Goal: Task Accomplishment & Management: Complete application form

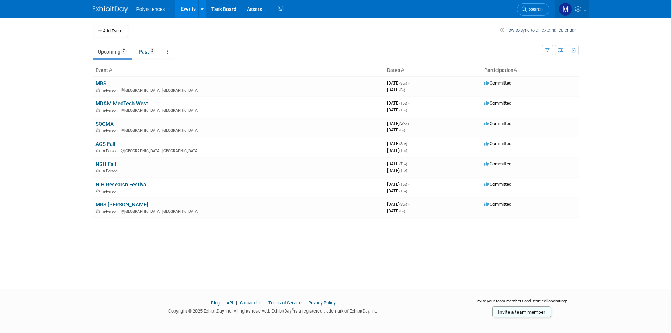
click at [581, 12] on icon at bounding box center [579, 9] width 8 height 6
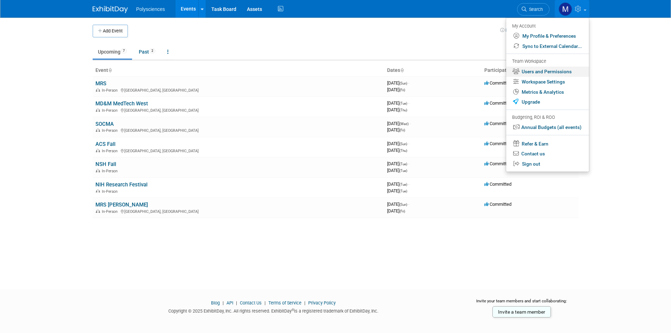
click at [549, 74] on link "Users and Permissions" at bounding box center [547, 72] width 83 height 10
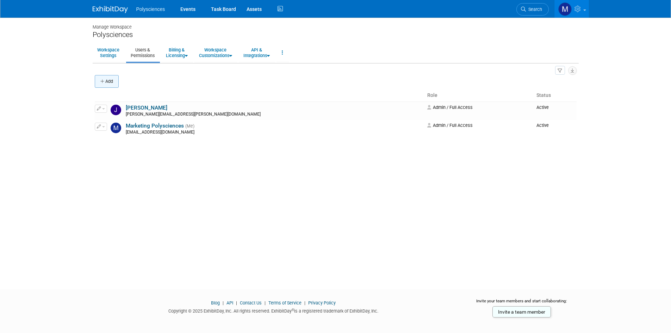
click at [107, 79] on button "Add" at bounding box center [107, 81] width 24 height 13
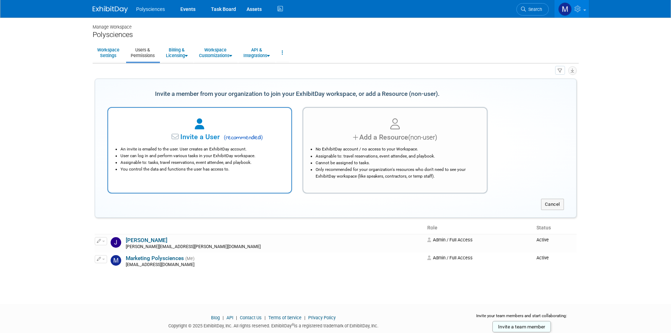
click at [218, 128] on div at bounding box center [200, 124] width 166 height 15
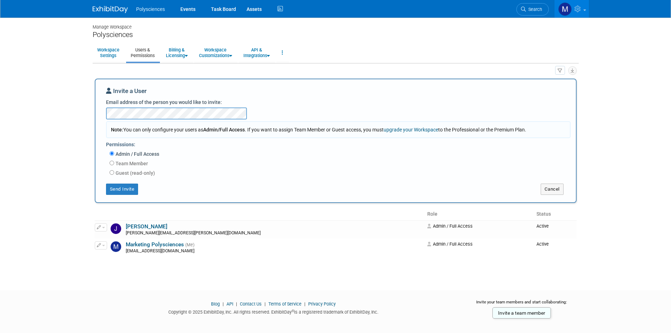
click at [265, 111] on div "Invite a User Email address of the person you would like to invite: Note: You c…" at bounding box center [335, 141] width 459 height 108
click at [134, 190] on button "Send Invite" at bounding box center [122, 189] width 32 height 11
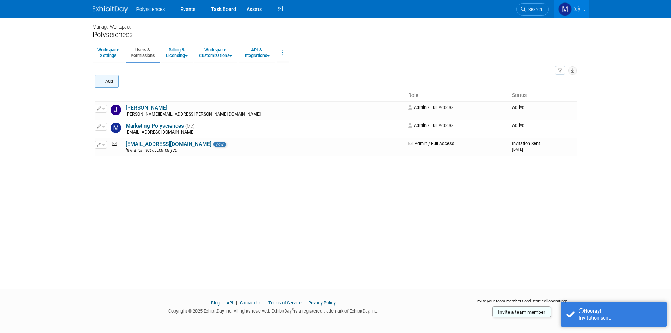
click at [112, 83] on button "Add" at bounding box center [107, 81] width 24 height 13
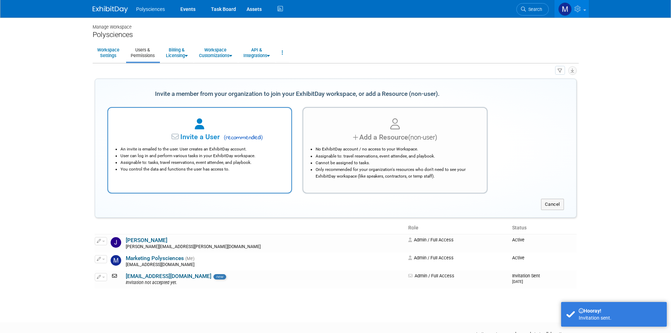
click at [195, 140] on span "Invite a User" at bounding box center [177, 137] width 83 height 8
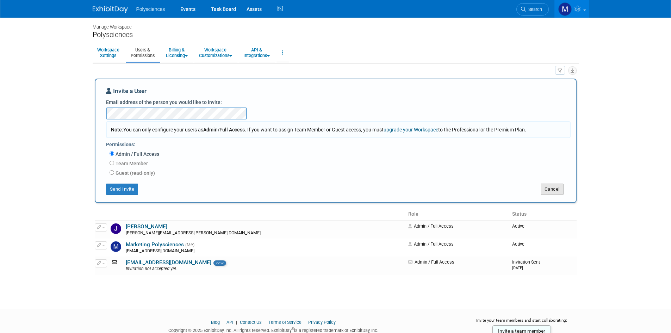
click at [546, 191] on button "Cancel" at bounding box center [552, 189] width 23 height 11
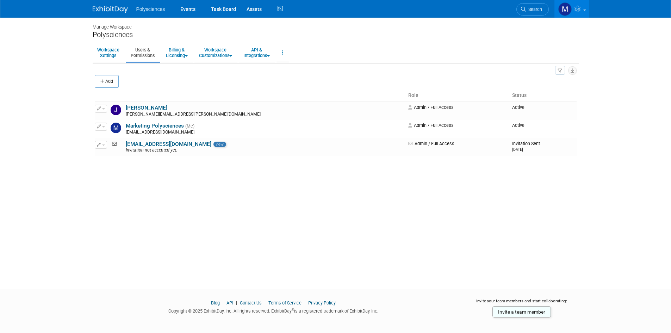
click at [184, 174] on div "Manage Workspace Polysciences Workspace Settings Users & Permissions Billing & …" at bounding box center [335, 147] width 497 height 259
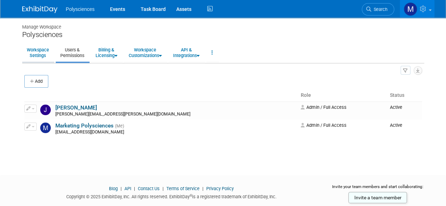
click at [42, 52] on link "Workspace Settings" at bounding box center [37, 52] width 31 height 17
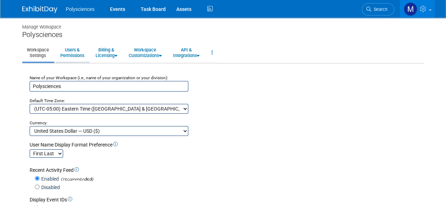
click at [67, 54] on link "Users & Permissions" at bounding box center [72, 52] width 33 height 17
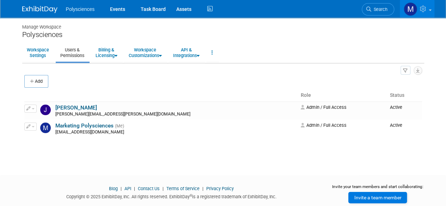
click at [382, 198] on link "Invite a team member" at bounding box center [377, 197] width 58 height 11
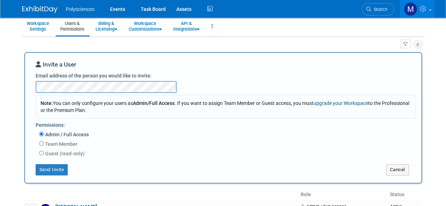
scroll to position [35, 0]
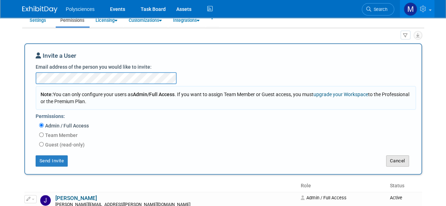
click at [392, 165] on button "Cancel" at bounding box center [397, 160] width 23 height 11
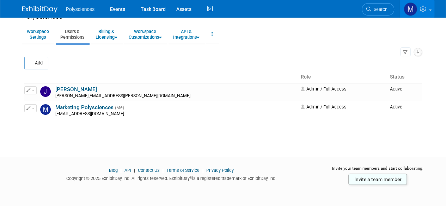
scroll to position [0, 0]
